Goal: Transaction & Acquisition: Download file/media

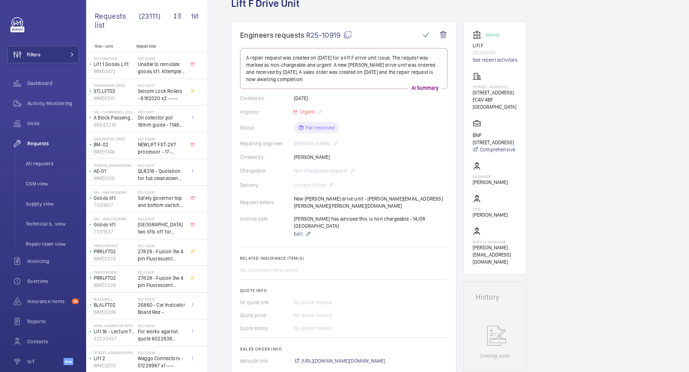
scroll to position [24, 0]
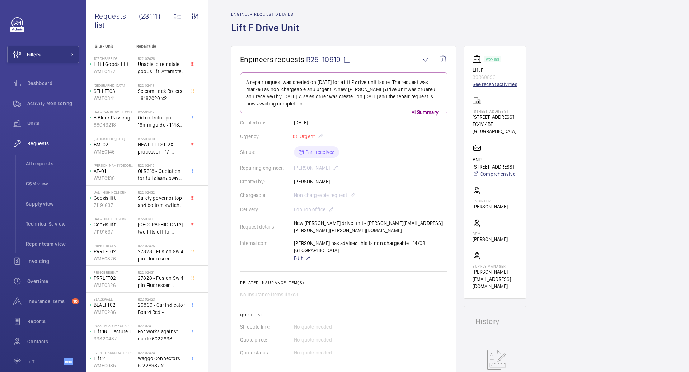
click at [488, 83] on link "See recent activities" at bounding box center [495, 84] width 45 height 7
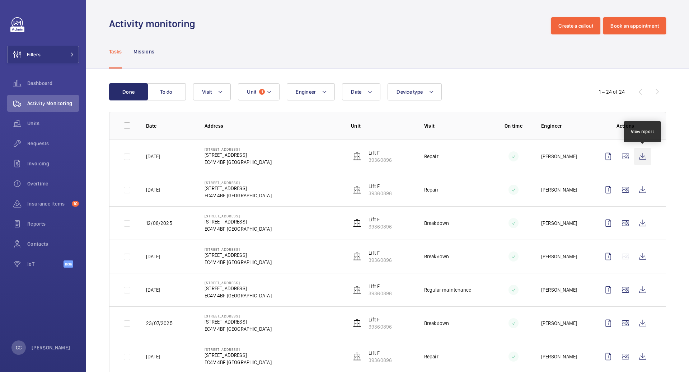
click at [641, 155] on wm-front-icon-button at bounding box center [642, 156] width 17 height 17
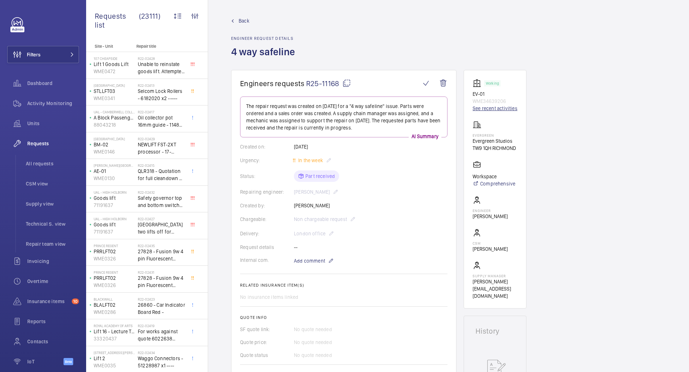
click at [487, 109] on link "See recent activities" at bounding box center [495, 108] width 45 height 7
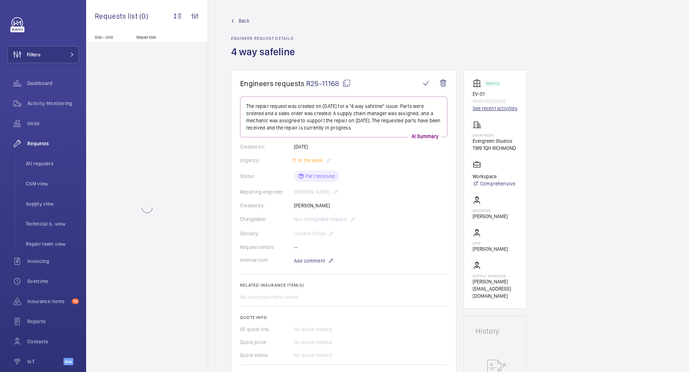
click at [486, 107] on link "See recent activities" at bounding box center [495, 108] width 45 height 7
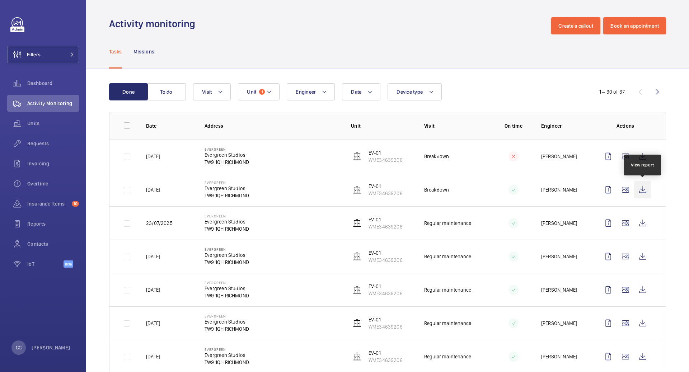
click at [642, 190] on wm-front-icon-button at bounding box center [642, 189] width 17 height 17
